Goal: Task Accomplishment & Management: Manage account settings

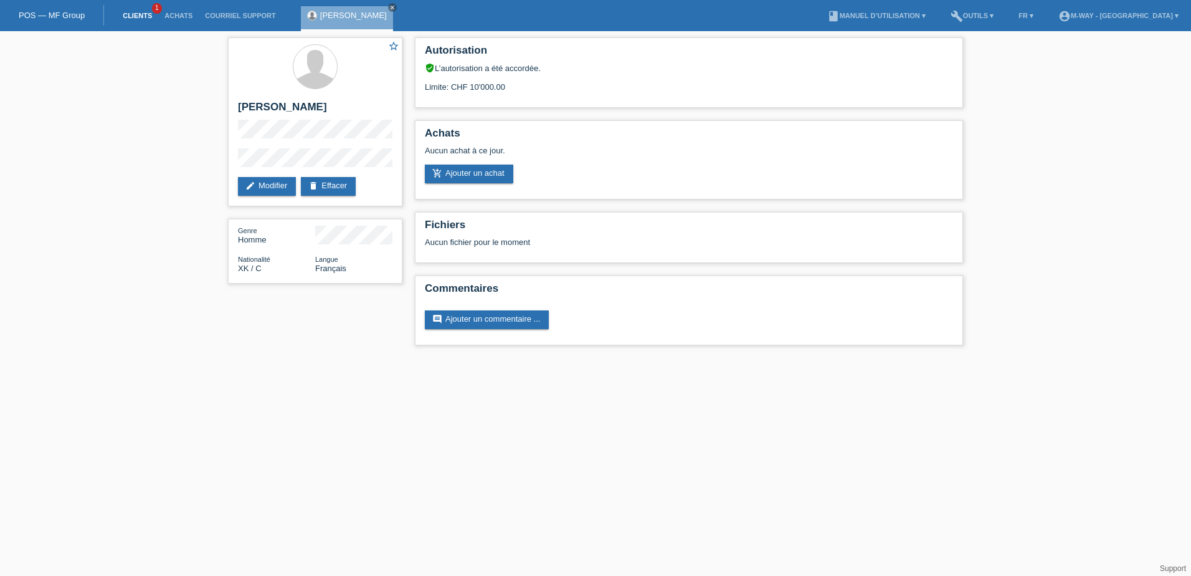
click at [140, 12] on link "Clients" at bounding box center [137, 15] width 42 height 7
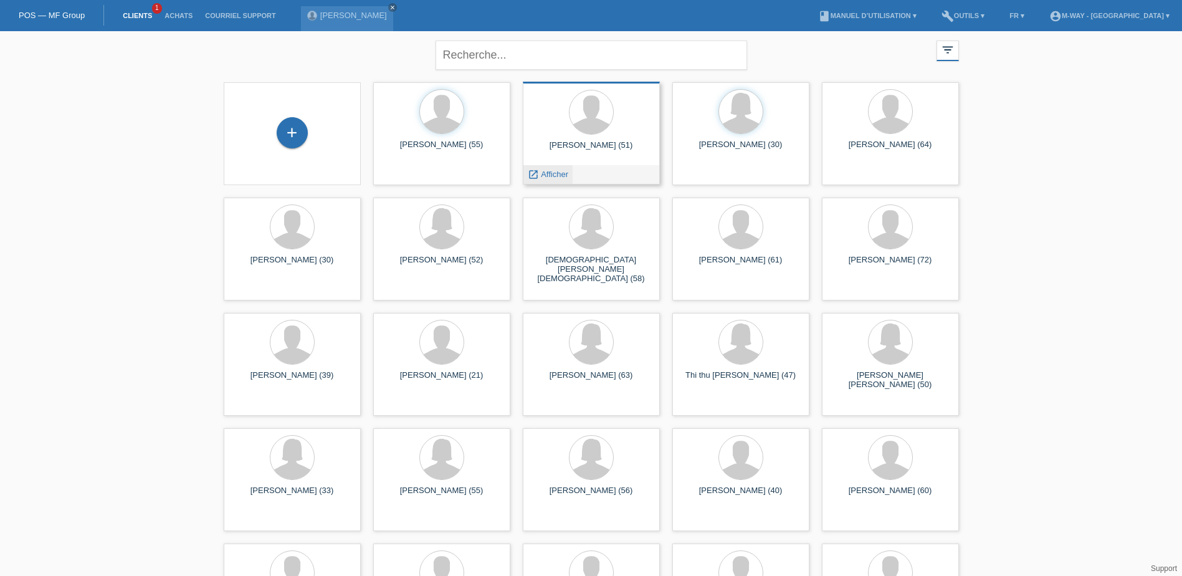
click at [552, 173] on span "Afficher" at bounding box center [554, 173] width 27 height 9
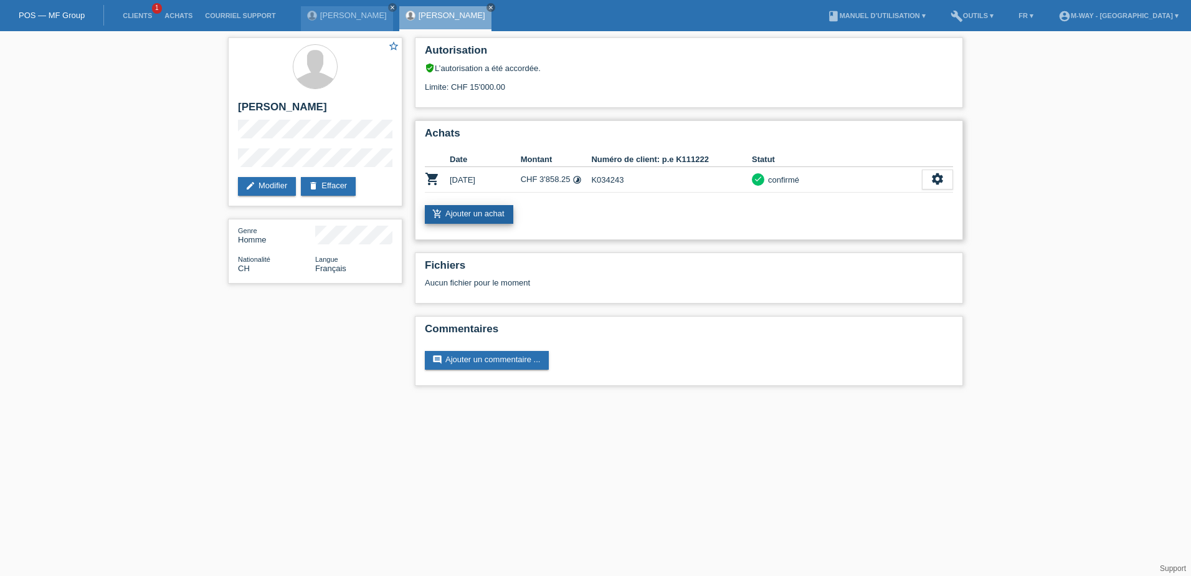
click at [491, 217] on link "add_shopping_cart Ajouter un achat" at bounding box center [469, 214] width 88 height 19
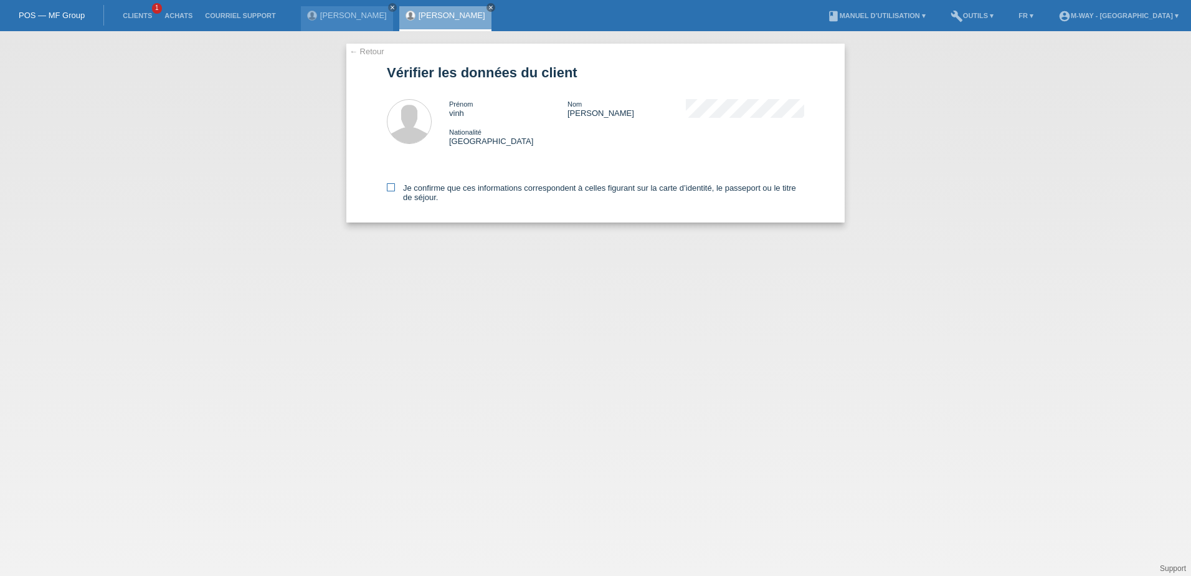
click at [392, 187] on icon at bounding box center [391, 187] width 8 height 8
click at [392, 187] on input "Je confirme que ces informations correspondent à celles figurant sur la carte d…" at bounding box center [391, 187] width 8 height 8
checkbox input "true"
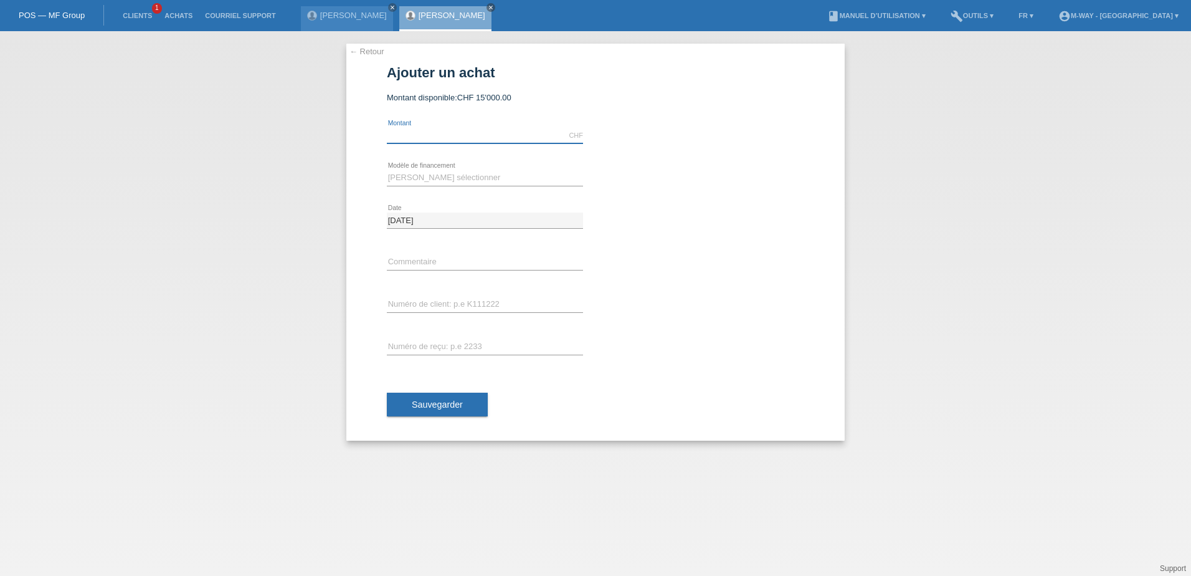
click at [440, 136] on input "text" at bounding box center [485, 136] width 196 height 16
type input "3839.20"
click at [445, 181] on select "Veuillez sélectionner Taux fixes Achat sur facture avec paiement partiel" at bounding box center [485, 177] width 196 height 15
select select "77"
click at [387, 170] on select "Veuillez sélectionner Taux fixes Achat sur facture avec paiement partiel" at bounding box center [485, 177] width 196 height 15
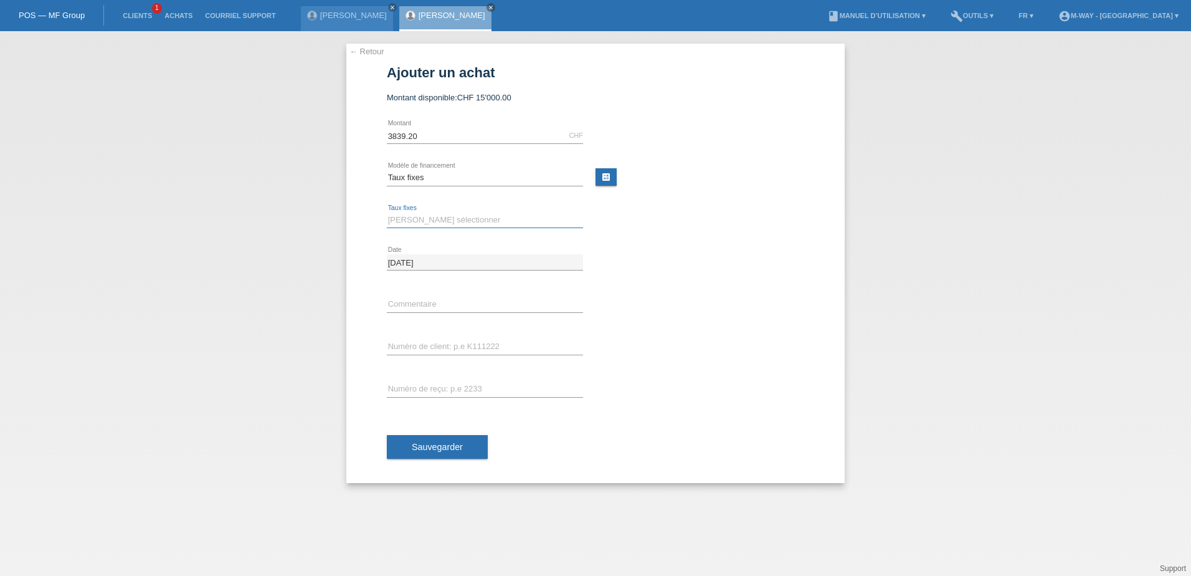
click at [437, 221] on select "Veuillez sélectionner 4 versements 5 versements 6 versements 7 versements 8 ver…" at bounding box center [485, 219] width 196 height 15
select select "202"
click at [387, 212] on select "Veuillez sélectionner 4 versements 5 versements 6 versements 7 versements 8 ver…" at bounding box center [485, 219] width 196 height 15
click at [482, 336] on div "error Numéro de client: p.e K111222" at bounding box center [485, 347] width 196 height 42
click at [478, 356] on div "error Numéro de client: p.e K111222" at bounding box center [485, 347] width 196 height 42
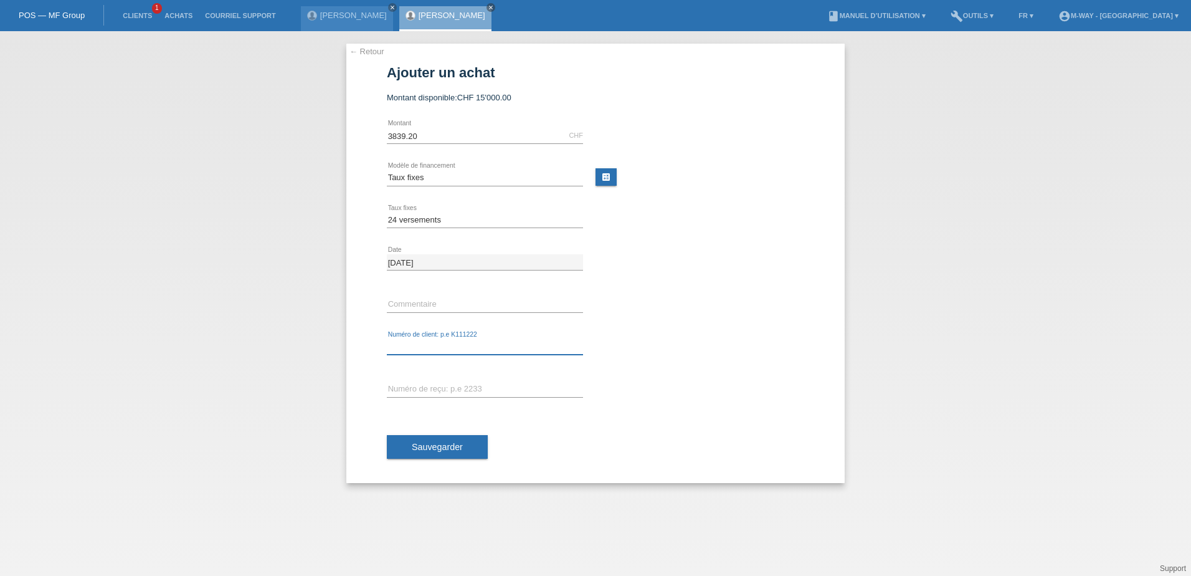
click at [478, 346] on input "text" at bounding box center [485, 347] width 196 height 16
type input "k034243"
click at [432, 442] on span "Sauvegarder" at bounding box center [437, 447] width 51 height 10
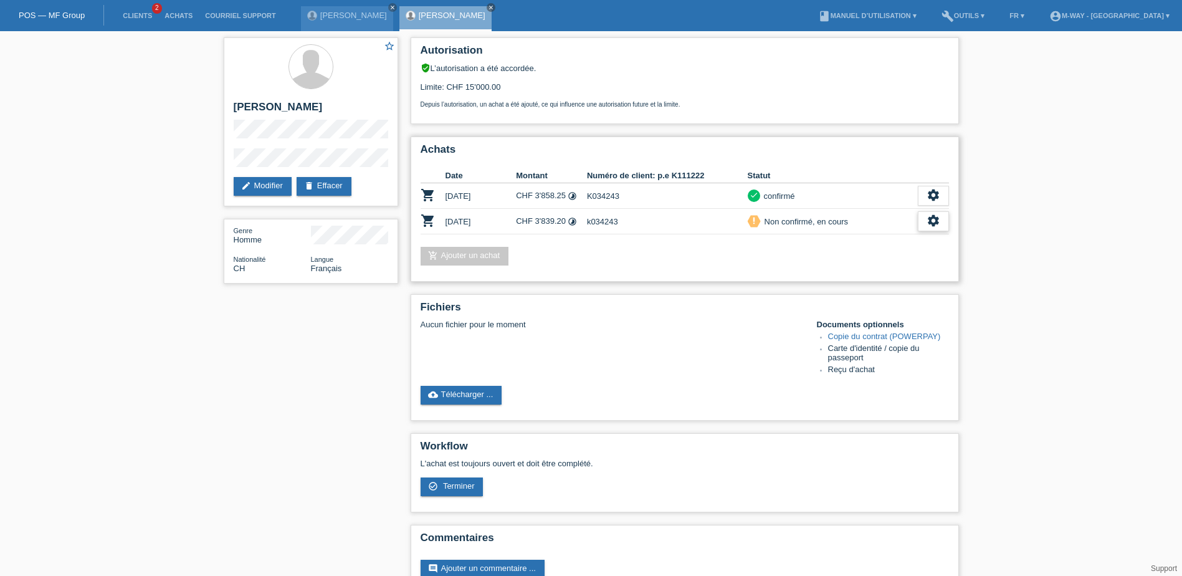
click at [934, 225] on icon "settings" at bounding box center [933, 221] width 14 height 14
click at [880, 275] on div "check_circle_outline Terminer" at bounding box center [879, 278] width 138 height 19
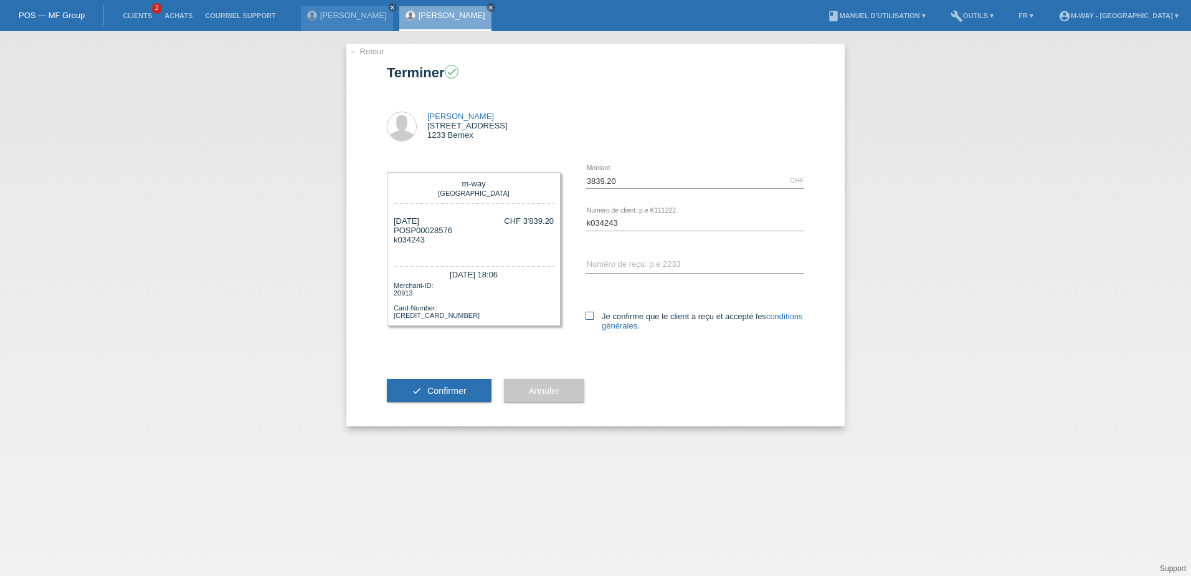
click at [588, 311] on icon at bounding box center [590, 315] width 8 height 8
click at [588, 311] on input "Je confirme que le client a reçu et accepté les conditions générales ." at bounding box center [590, 315] width 8 height 8
checkbox input "true"
click at [450, 389] on span "Confirmer" at bounding box center [446, 391] width 39 height 10
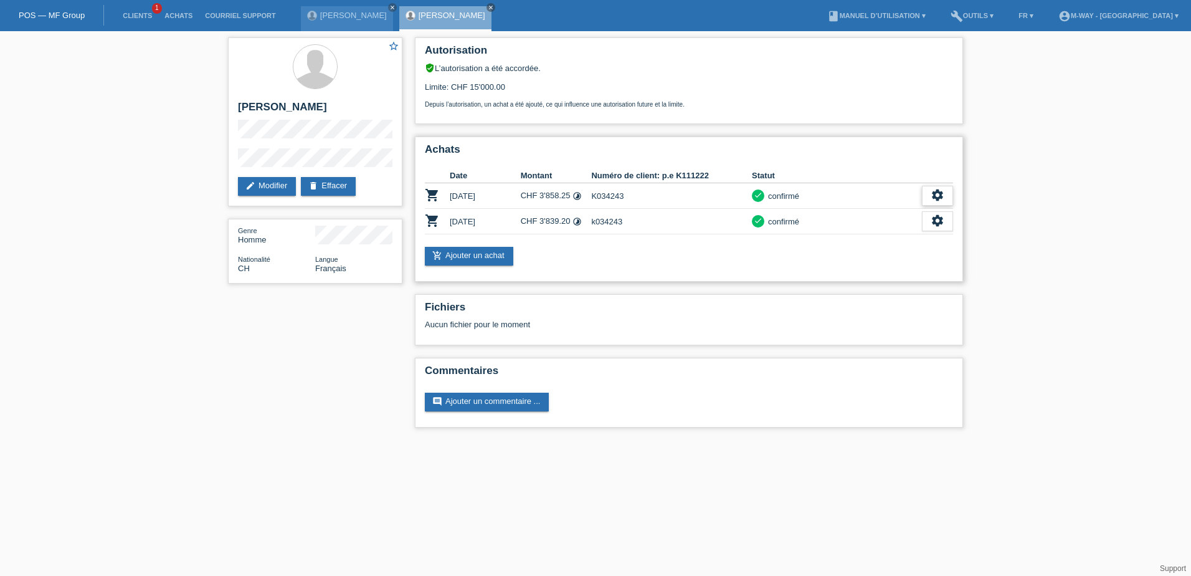
click at [941, 192] on icon "settings" at bounding box center [938, 195] width 14 height 14
click at [940, 194] on icon "settings" at bounding box center [938, 195] width 14 height 14
click at [938, 195] on icon "settings" at bounding box center [938, 195] width 14 height 14
click at [895, 270] on span "Télécharger la quittance" at bounding box center [889, 270] width 90 height 15
click at [924, 195] on div "settings" at bounding box center [937, 196] width 31 height 20
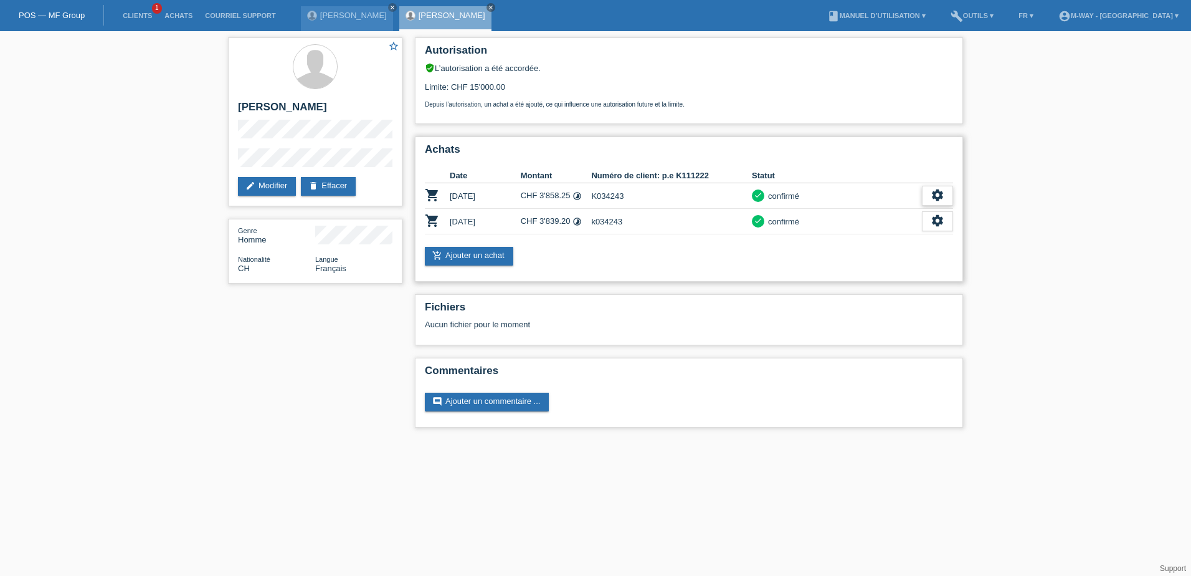
click at [932, 197] on icon "settings" at bounding box center [938, 195] width 14 height 14
click at [844, 216] on span "Afficher" at bounding box center [859, 214] width 31 height 15
